Goal: Communication & Community: Answer question/provide support

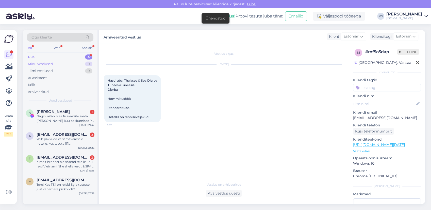
click at [68, 64] on div "Minu vestlused 0" at bounding box center [60, 64] width 67 height 7
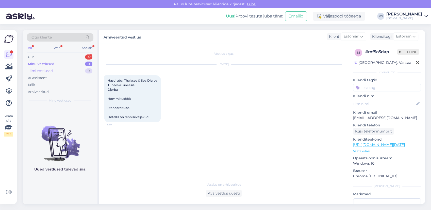
click at [68, 74] on div "Tiimi vestlused 0" at bounding box center [60, 71] width 67 height 7
click at [47, 90] on div "Arhiveeritud" at bounding box center [38, 92] width 21 height 5
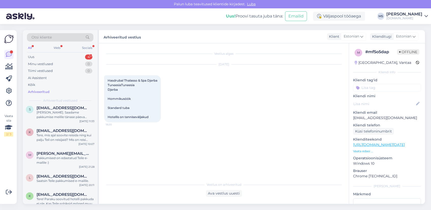
scroll to position [183, 0]
click at [49, 145] on div "k [EMAIL_ADDRESS][DOMAIN_NAME] Tere, mis ajal soovite reisida ning kui palju Te…" at bounding box center [60, 135] width 75 height 23
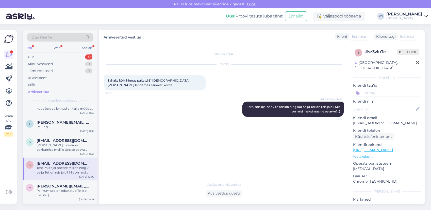
scroll to position [138, 0]
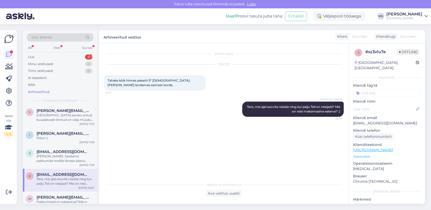
click at [49, 145] on div "i [EMAIL_ADDRESS][DOMAIN_NAME] Palun :) [DATE] 11:39" at bounding box center [60, 137] width 75 height 18
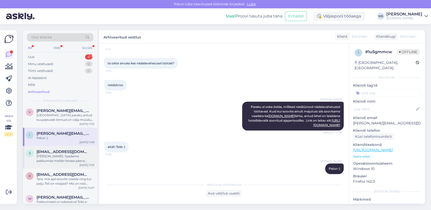
click at [53, 155] on div "[PERSON_NAME]. Saadame pakkumise meilile tänase päeva jooksul :)" at bounding box center [66, 158] width 58 height 9
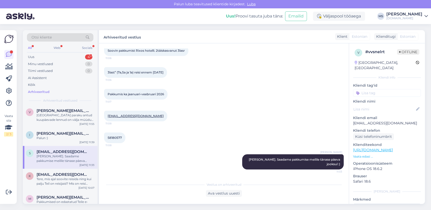
scroll to position [127, 0]
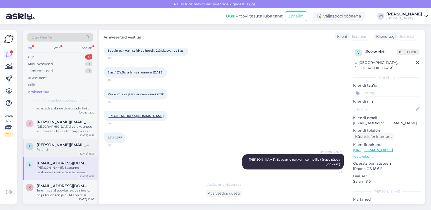
click at [53, 155] on div "i [EMAIL_ADDRESS][DOMAIN_NAME] Palun :) [DATE] 11:39" at bounding box center [60, 148] width 75 height 18
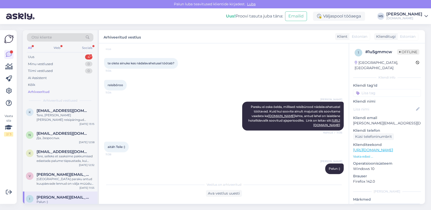
scroll to position [75, 0]
click at [67, 175] on span "[PERSON_NAME][EMAIL_ADDRESS][DOMAIN_NAME]" at bounding box center [63, 174] width 53 height 5
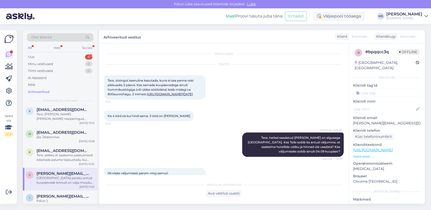
scroll to position [85, 0]
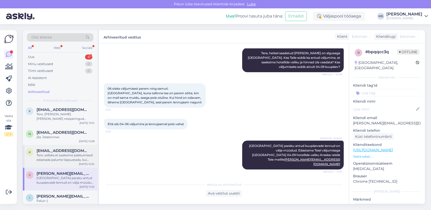
click at [53, 155] on div "Tere, selleks et saaksime pakkumised edastada palume täpsustada, kui palju on T…" at bounding box center [66, 157] width 58 height 9
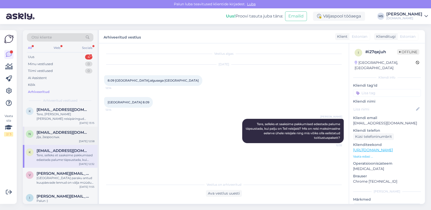
click at [53, 133] on span "[EMAIL_ADDRESS][DOMAIN_NAME]" at bounding box center [63, 132] width 53 height 5
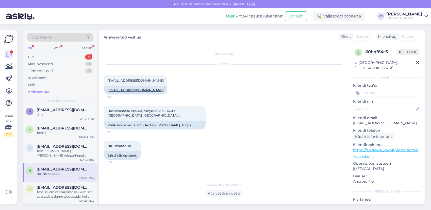
scroll to position [37, 0]
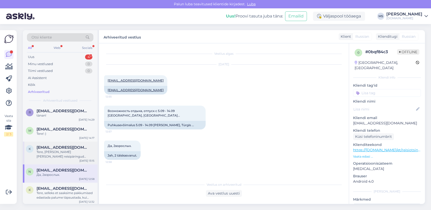
click at [65, 150] on div "Tere, [PERSON_NAME] [PERSON_NAME] reisipäringud [PERSON_NAME] kätte ning saadam…" at bounding box center [66, 154] width 58 height 9
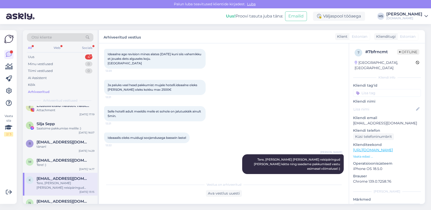
scroll to position [4, 0]
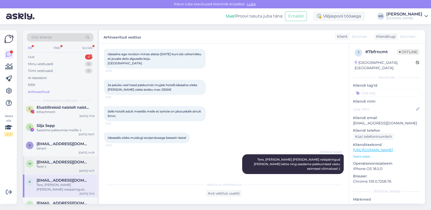
click at [63, 160] on span "[EMAIL_ADDRESS][DOMAIN_NAME]" at bounding box center [63, 162] width 53 height 5
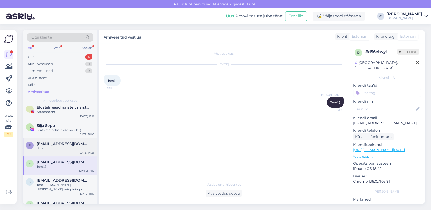
click at [61, 149] on div "tänan!" at bounding box center [66, 148] width 58 height 5
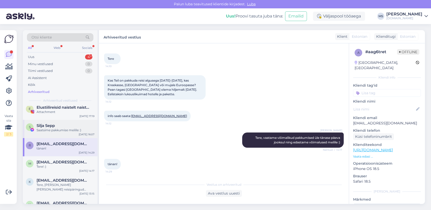
click at [60, 130] on div "Saatsime pakkumise meilile :)" at bounding box center [66, 130] width 58 height 5
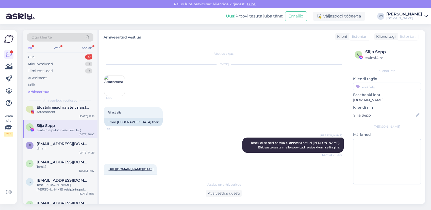
scroll to position [3563, 0]
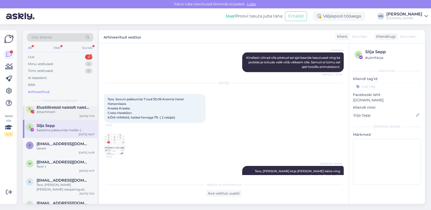
click at [61, 114] on div "E Elustiilireisid naistelt naistele Attachment [DATE] 17:19" at bounding box center [60, 111] width 75 height 18
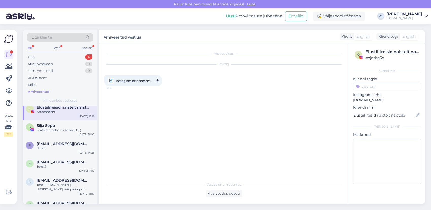
scroll to position [0, 0]
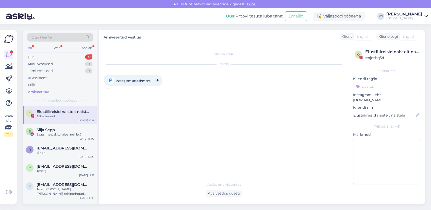
click at [50, 55] on div "Uus 4" at bounding box center [60, 57] width 67 height 7
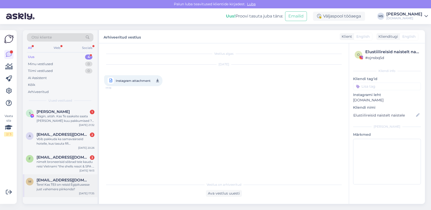
click at [82, 190] on div "Tere! Kas TEil on reisid Egipitusesse just vahemere piirkonda?" at bounding box center [66, 187] width 58 height 9
